Goal: Task Accomplishment & Management: Manage account settings

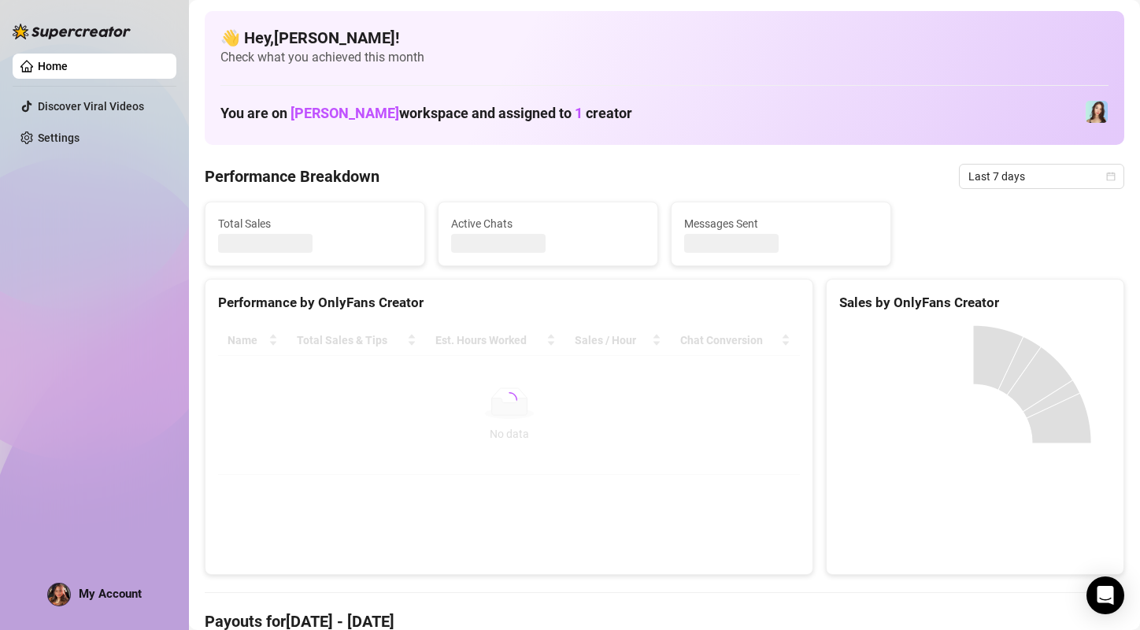
click at [83, 438] on div "Home Discover Viral Videos Settings My Account" at bounding box center [95, 307] width 164 height 615
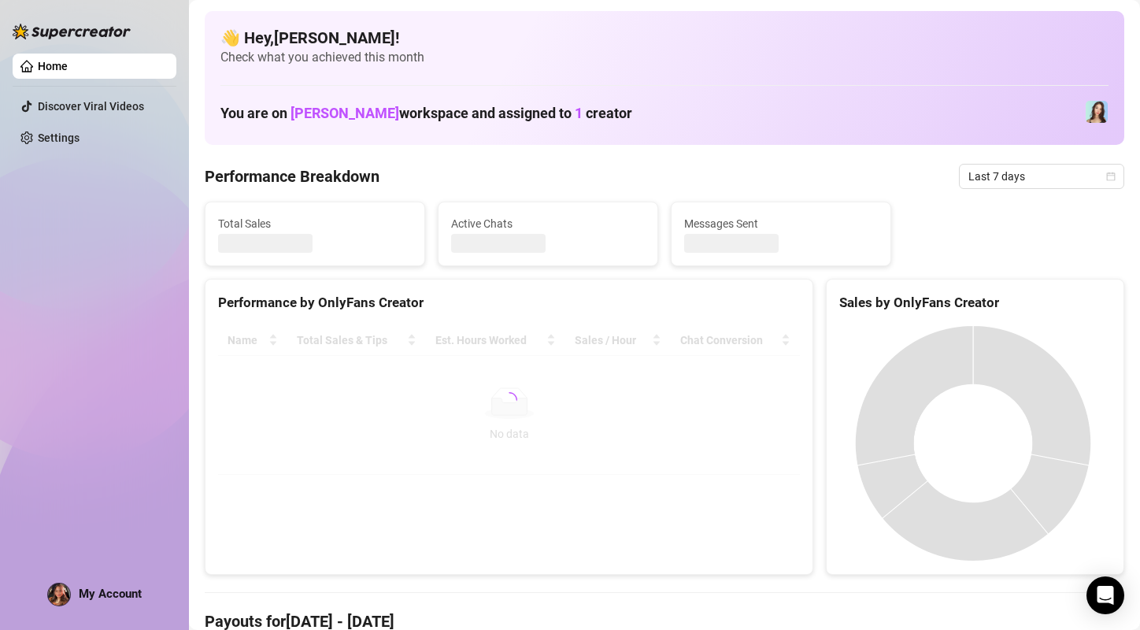
click at [109, 597] on span "My Account" at bounding box center [110, 593] width 63 height 14
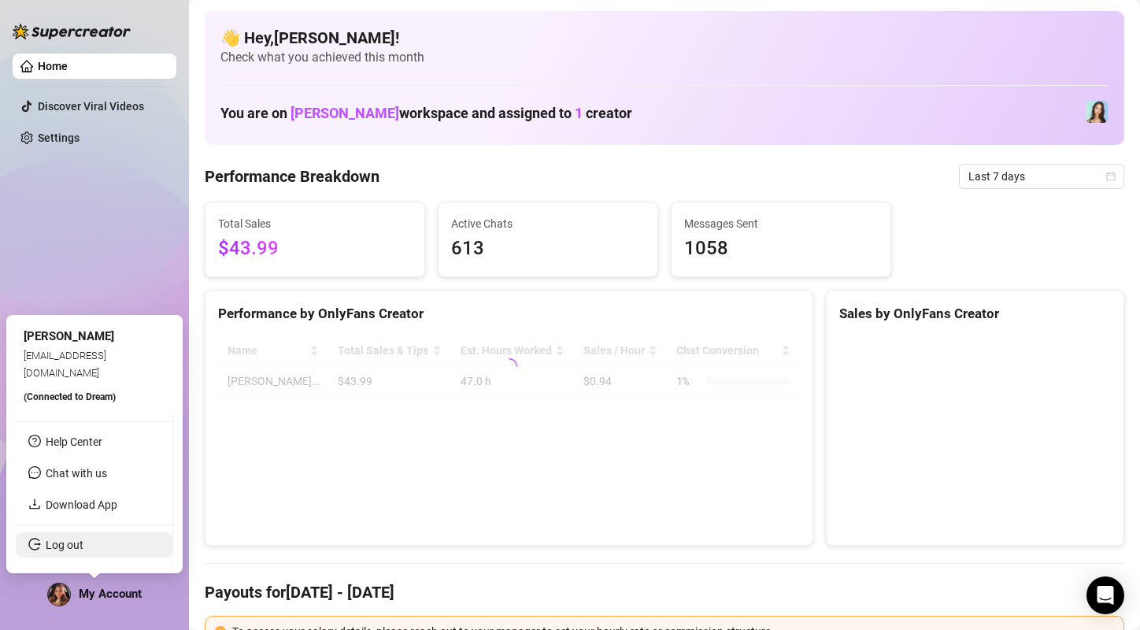
click at [67, 547] on link "Log out" at bounding box center [65, 544] width 38 height 13
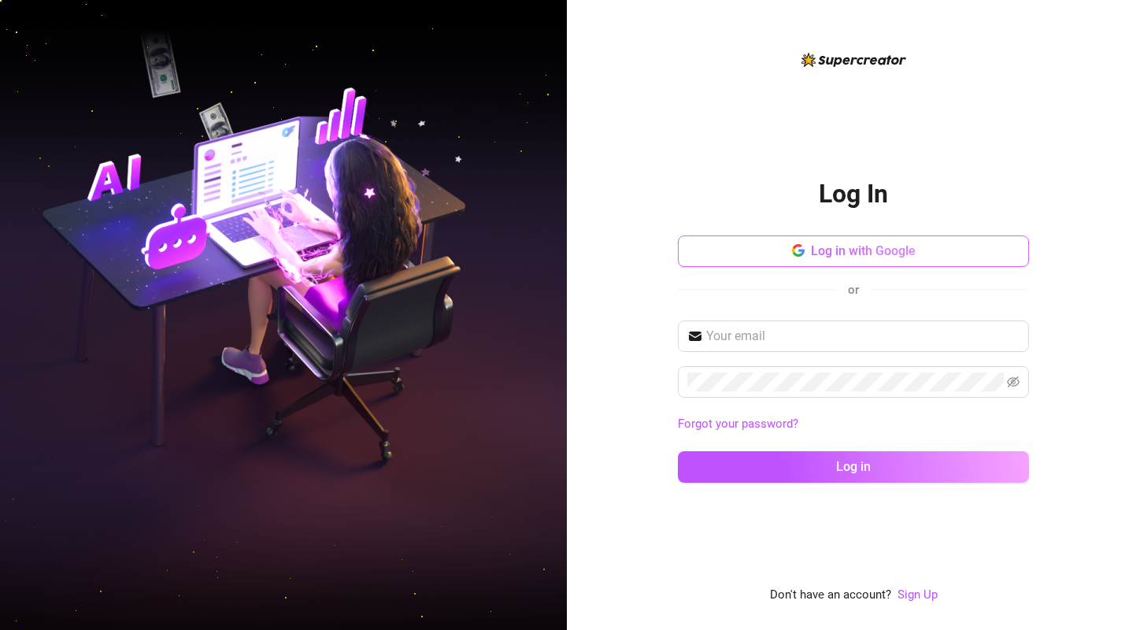
click at [806, 261] on button "Log in with Google" at bounding box center [853, 250] width 351 height 31
